Goal: Information Seeking & Learning: Learn about a topic

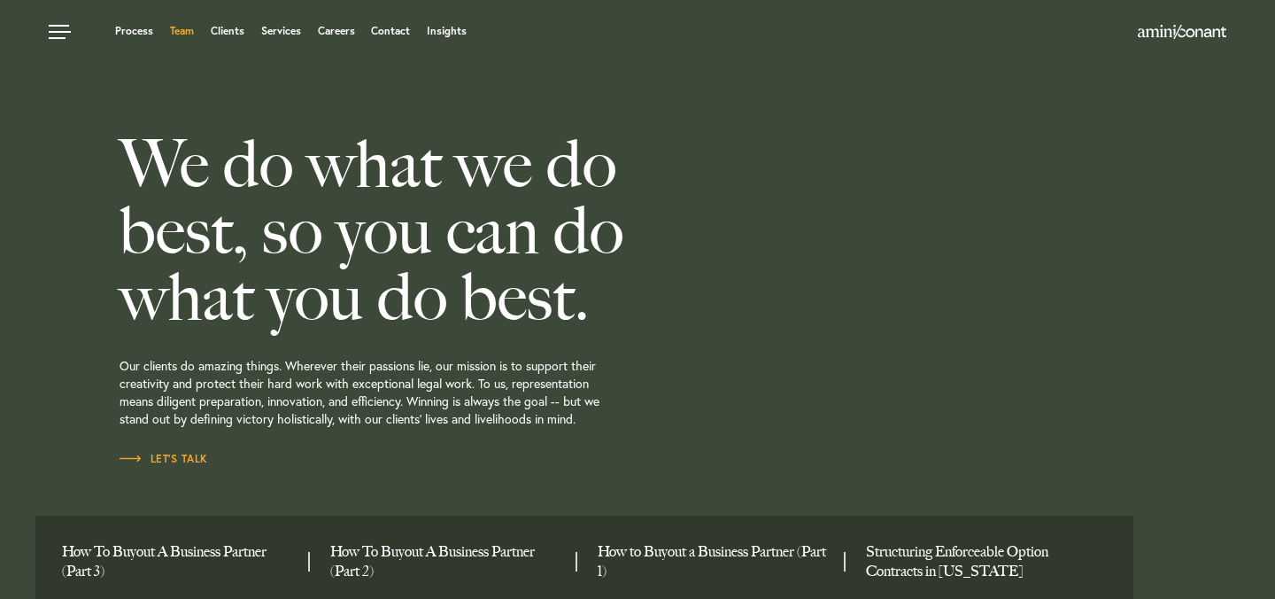
click at [174, 33] on link "Team" at bounding box center [182, 31] width 24 height 11
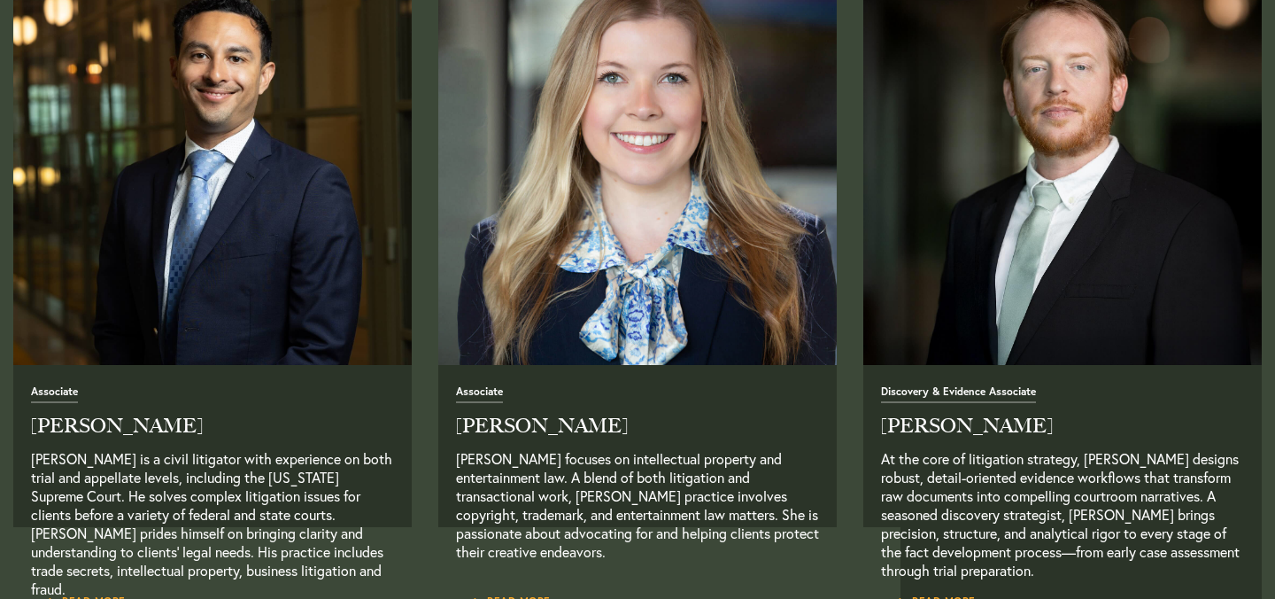
scroll to position [2201, 0]
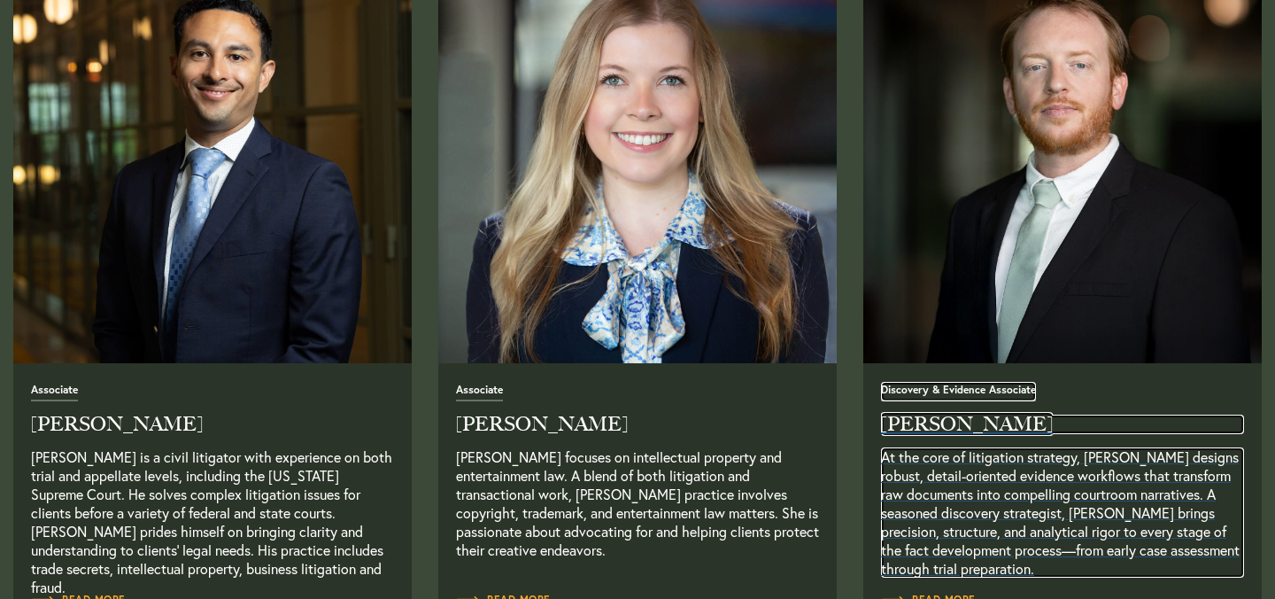
click at [961, 390] on span "Discovery & Evidence Associate" at bounding box center [958, 392] width 155 height 17
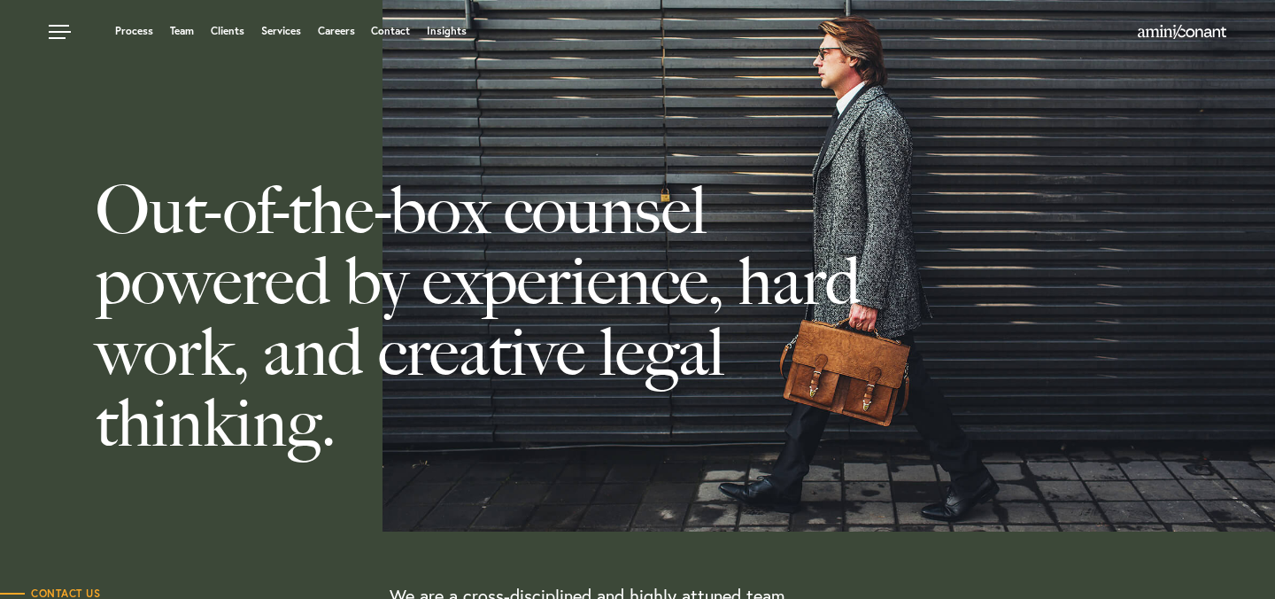
scroll to position [68, 0]
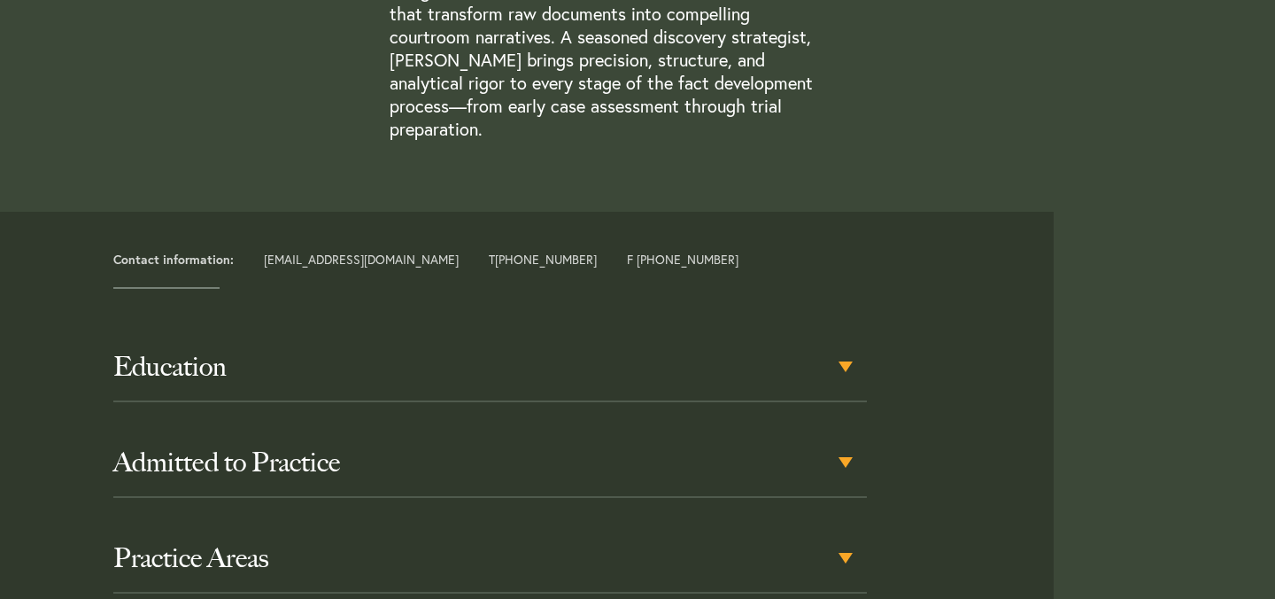
scroll to position [670, 0]
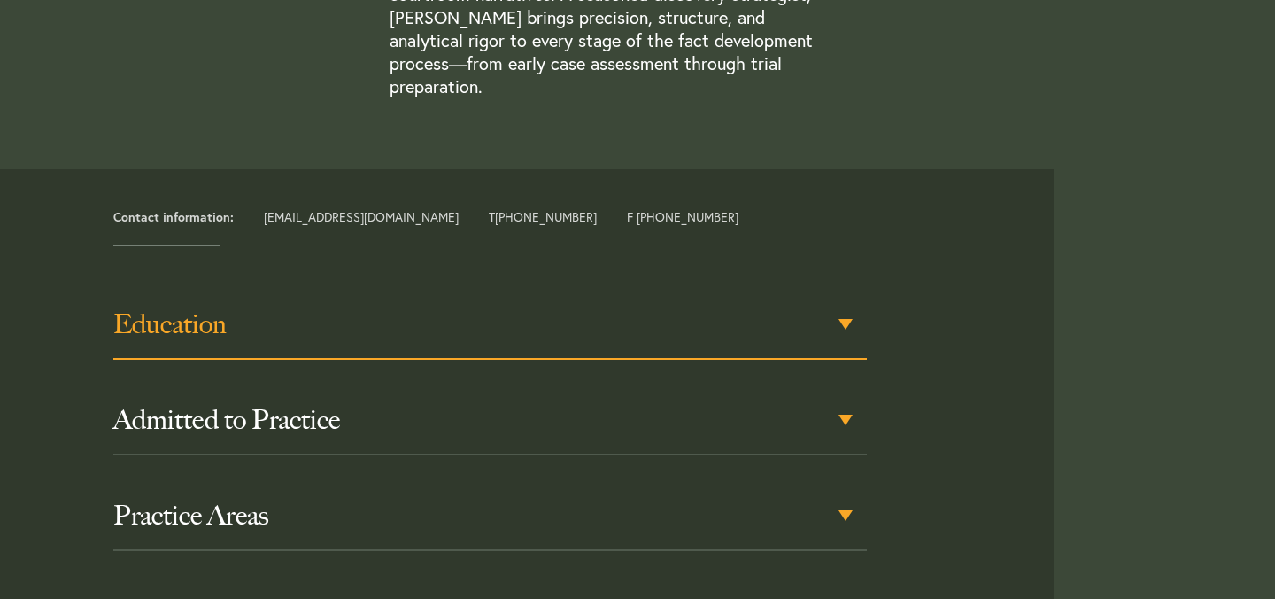
click at [844, 300] on div "Education" at bounding box center [490, 324] width 754 height 69
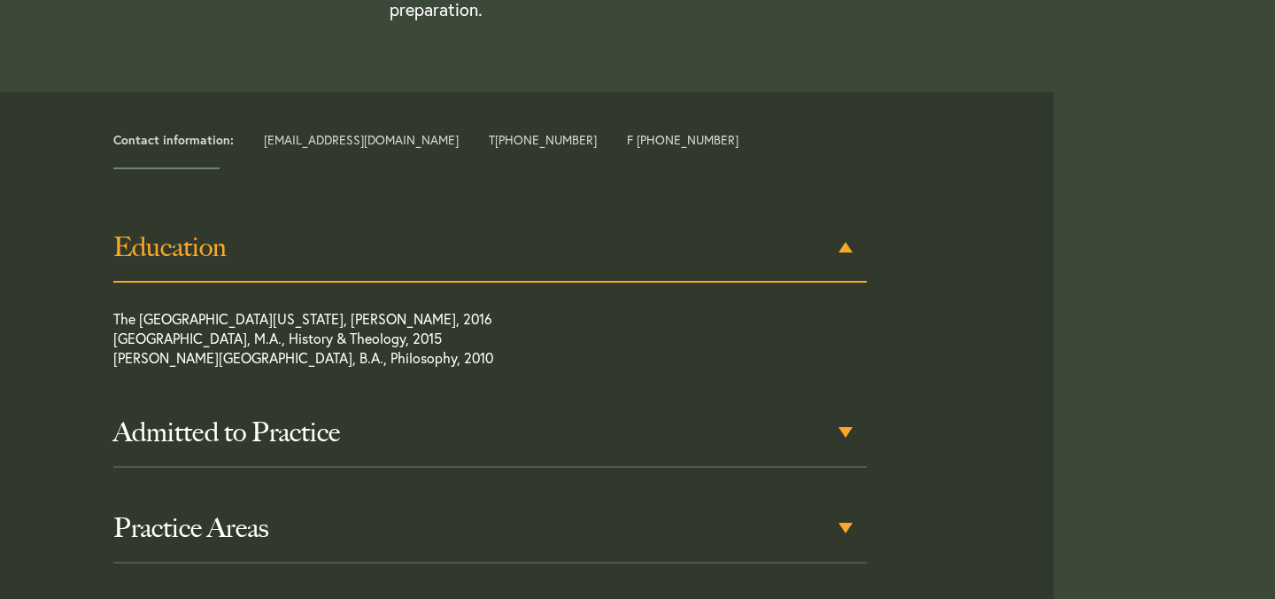
scroll to position [754, 0]
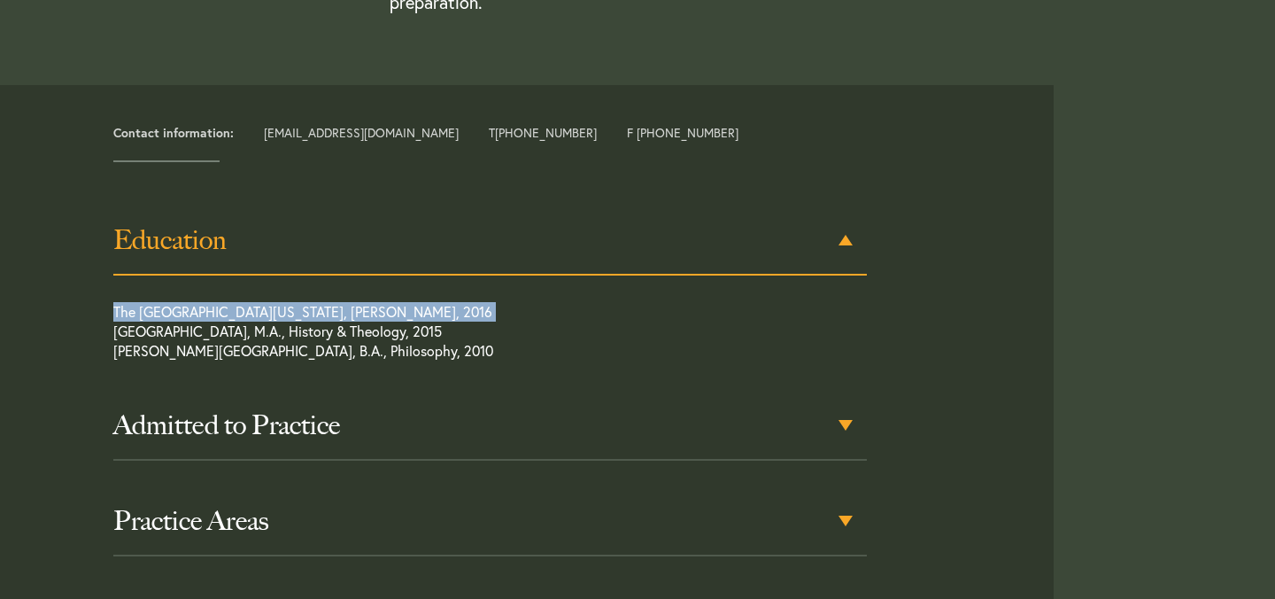
drag, startPoint x: 104, startPoint y: 312, endPoint x: 602, endPoint y: 290, distance: 498.1
click at [602, 290] on div "Education The University of [US_STATE] School of Law, [PERSON_NAME], 2016 [GEOG…" at bounding box center [490, 442] width 780 height 472
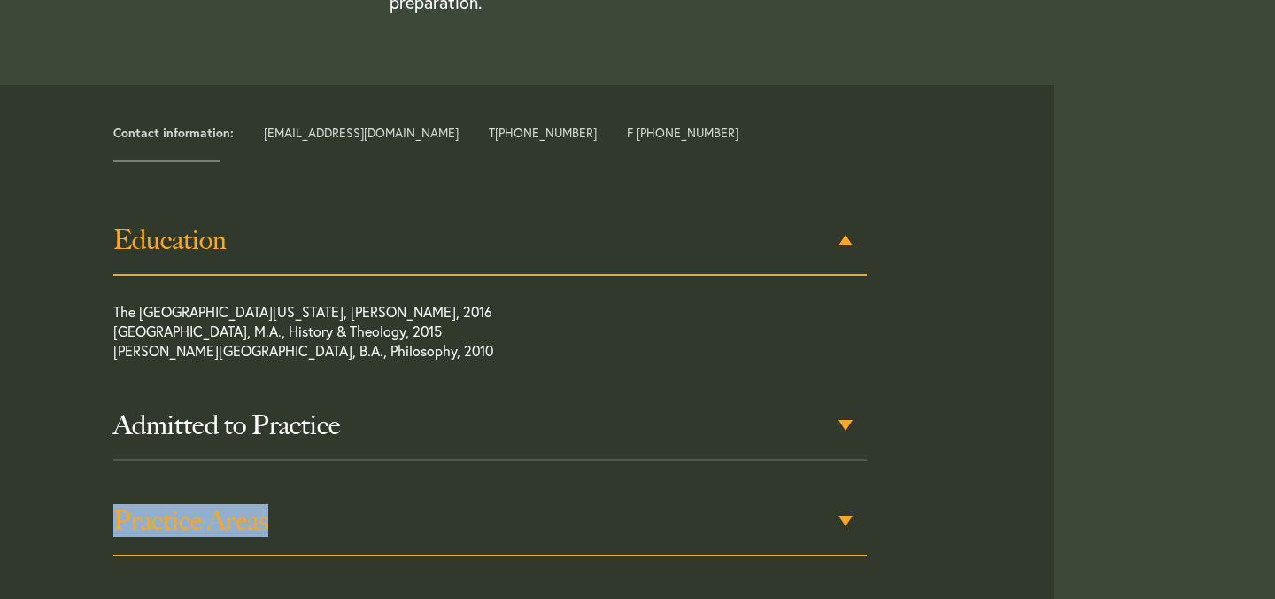
click at [852, 505] on h3 "Practice Areas" at bounding box center [490, 521] width 754 height 32
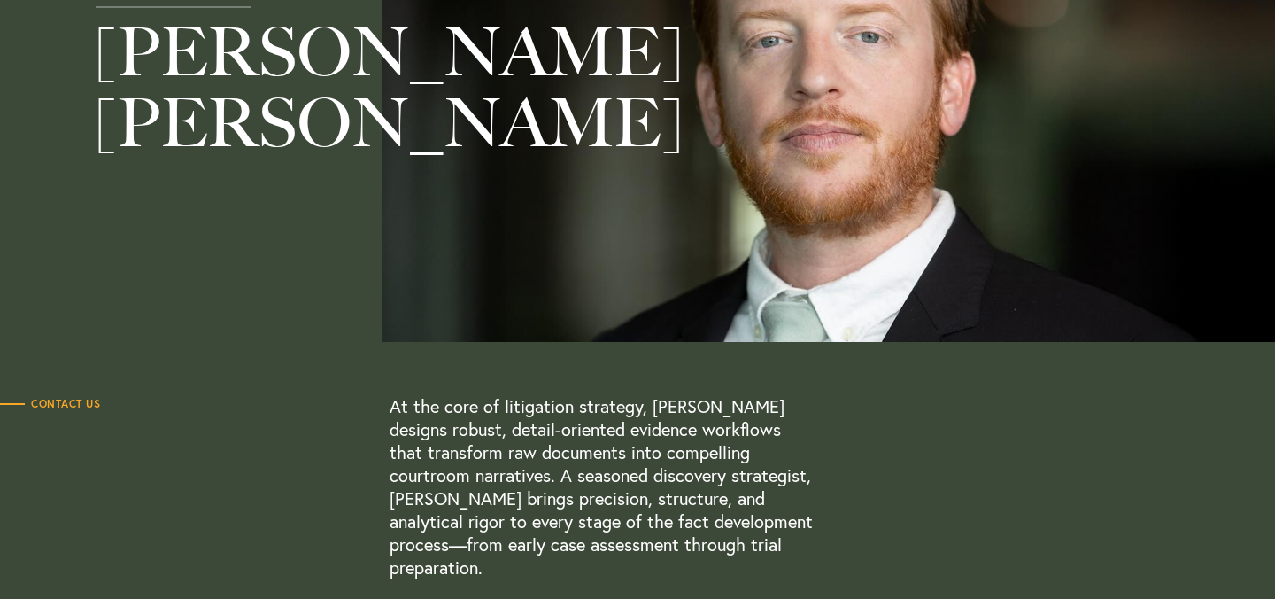
scroll to position [192, 0]
